Goal: Information Seeking & Learning: Learn about a topic

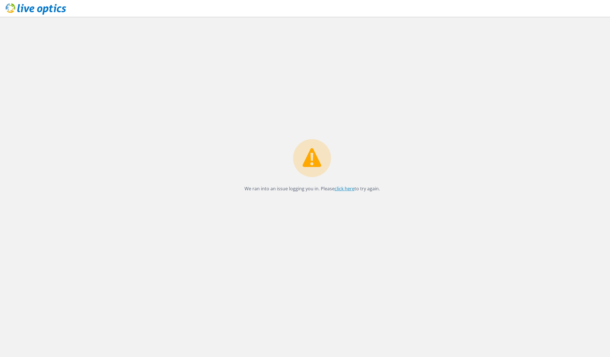
click at [341, 189] on link "click here" at bounding box center [345, 189] width 20 height 6
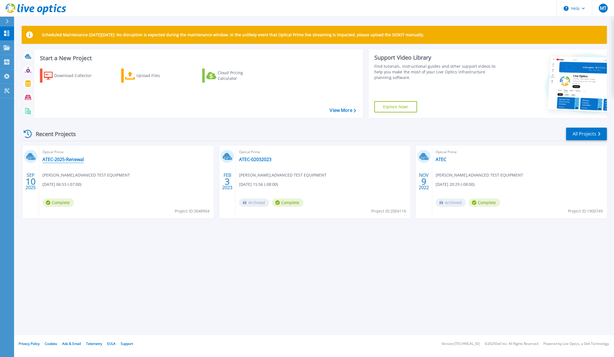
click at [64, 157] on link "ATEC-2025-Renewal" at bounding box center [63, 160] width 41 height 6
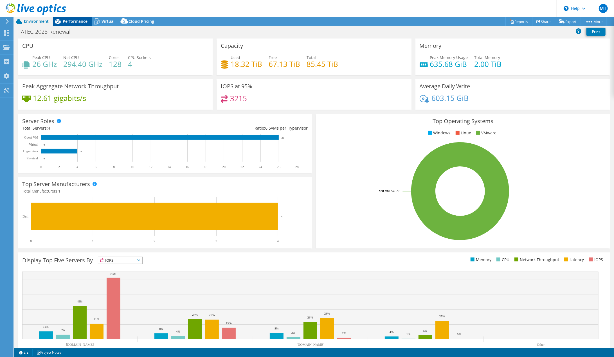
click at [71, 21] on span "Performance" at bounding box center [75, 21] width 25 height 5
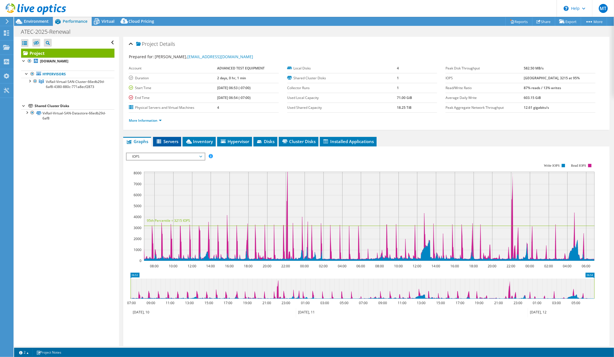
click at [165, 139] on span "Servers" at bounding box center [167, 142] width 23 height 6
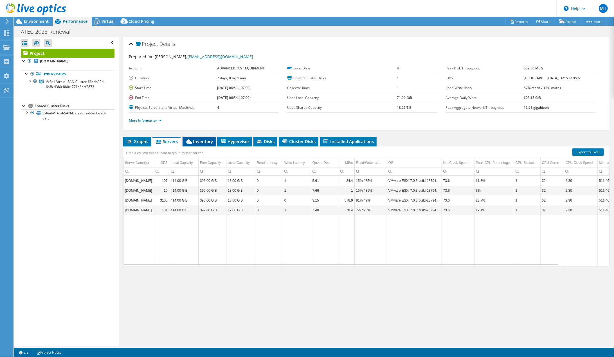
click at [209, 141] on span "Inventory" at bounding box center [199, 142] width 28 height 6
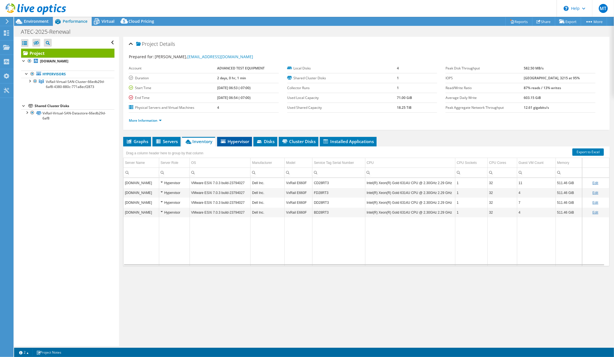
click at [233, 143] on span "Hypervisor" at bounding box center [234, 142] width 29 height 6
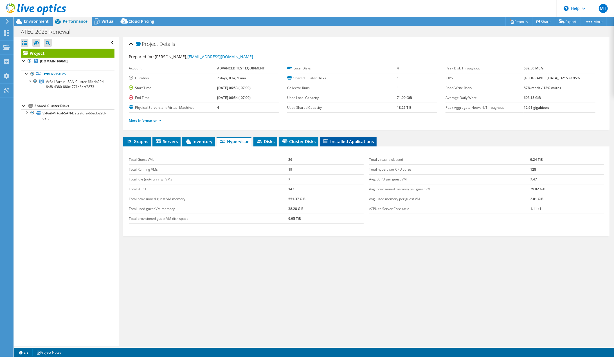
click at [347, 139] on span "Installed Applications" at bounding box center [348, 142] width 51 height 6
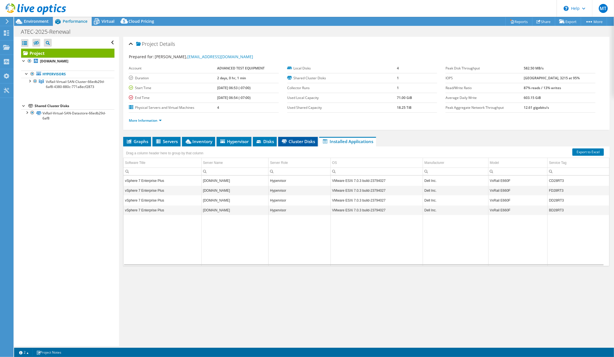
click at [297, 141] on span "Cluster Disks" at bounding box center [298, 142] width 34 height 6
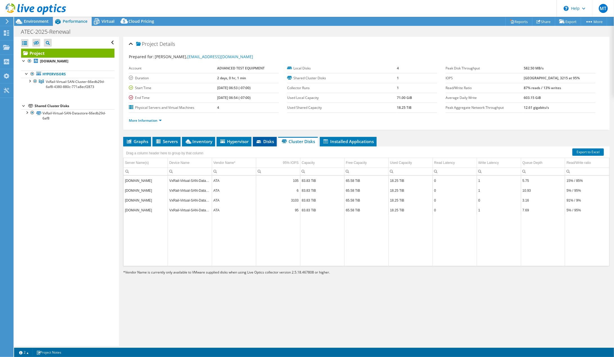
click at [267, 142] on span "Disks" at bounding box center [265, 142] width 18 height 6
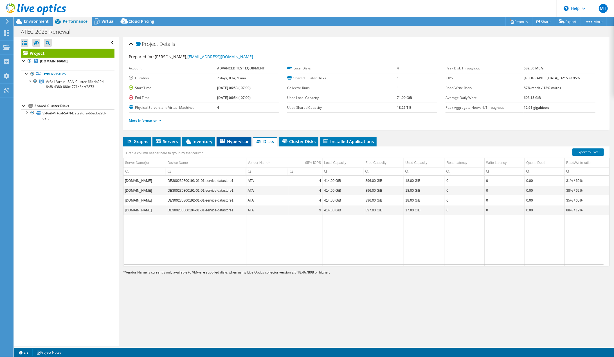
click at [240, 143] on span "Hypervisor" at bounding box center [234, 142] width 29 height 6
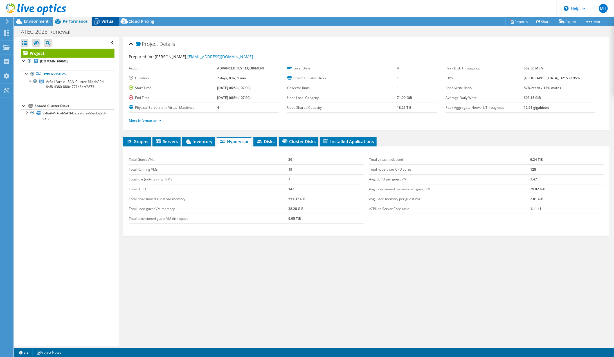
click at [111, 22] on span "Virtual" at bounding box center [108, 21] width 13 height 5
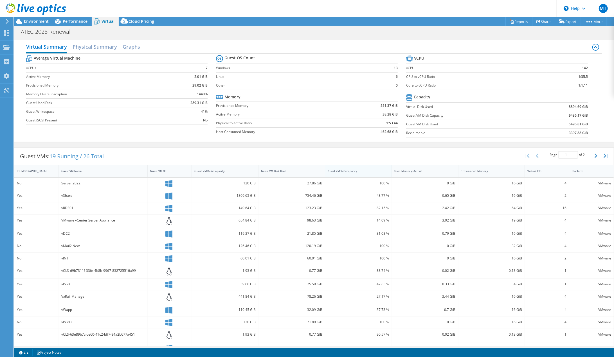
click at [339, 171] on div "Guest VM % Occupancy" at bounding box center [355, 171] width 55 height 4
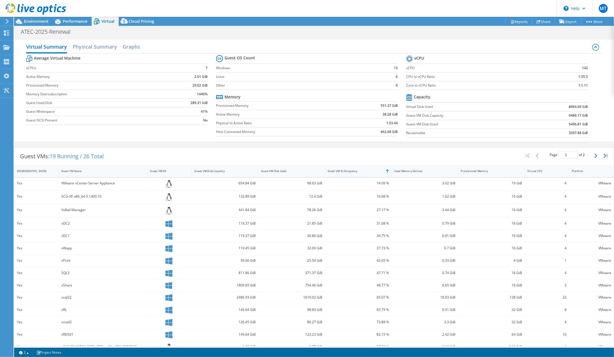
click at [339, 171] on div "Guest VM % Occupancy" at bounding box center [355, 171] width 55 height 4
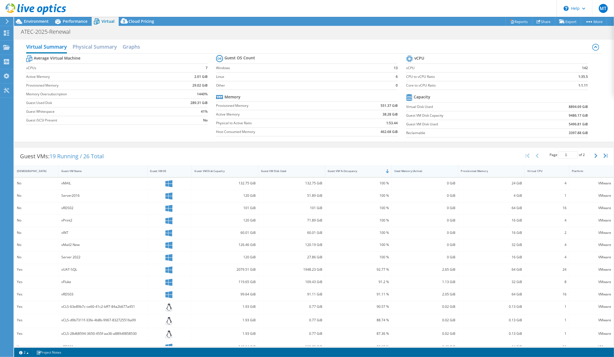
click at [410, 169] on div "Used Memory (Active)" at bounding box center [422, 171] width 55 height 4
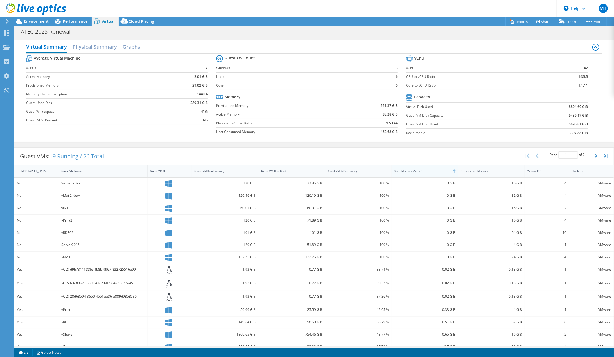
click at [408, 169] on div "Used Memory (Active)" at bounding box center [422, 171] width 55 height 4
click at [137, 47] on h2 "Graphs" at bounding box center [131, 47] width 17 height 12
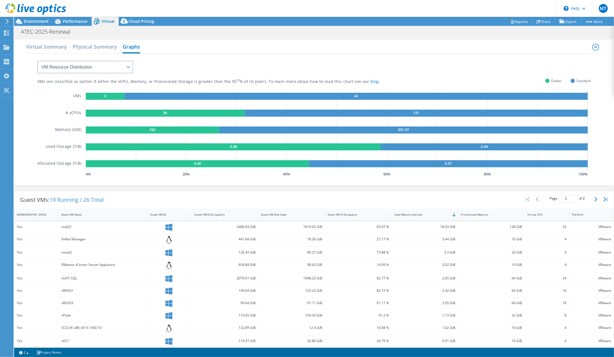
click at [334, 40] on div "Virtual Summary Physical Summary Graphs VM Resource Distribution Provisioning C…" at bounding box center [314, 113] width 600 height 146
